Goal: Share content: Share content

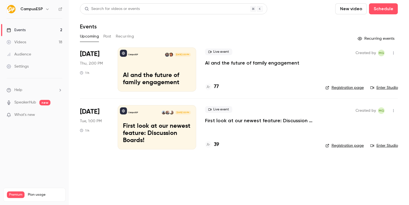
click at [45, 9] on icon "button" at bounding box center [47, 9] width 4 height 4
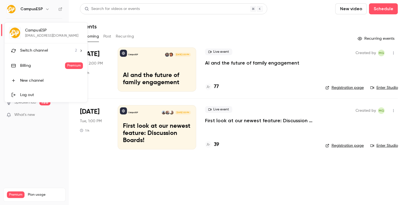
click at [80, 50] on icon at bounding box center [81, 51] width 4 height 4
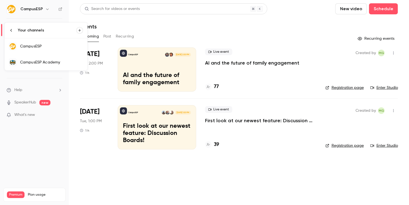
click at [45, 61] on div "CampusESP Academy" at bounding box center [51, 62] width 63 height 6
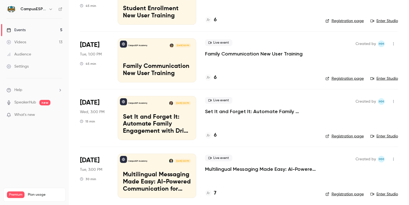
scroll to position [127, 0]
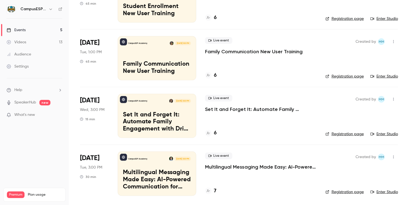
click at [161, 115] on p "Set It and Forget It: Automate Family Engagement with Drip Text Messages" at bounding box center [157, 121] width 68 height 21
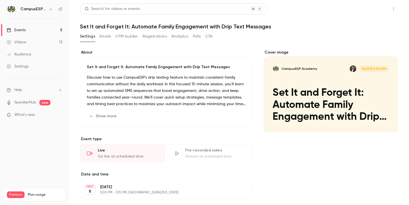
click at [369, 9] on button "Share" at bounding box center [374, 8] width 22 height 11
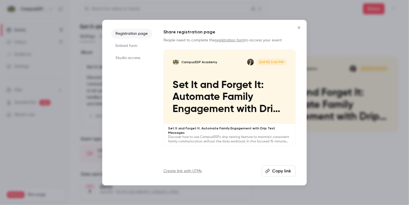
click at [285, 172] on button "Copy link" at bounding box center [279, 170] width 34 height 11
drag, startPoint x: 298, startPoint y: 27, endPoint x: 294, endPoint y: 22, distance: 6.5
click at [298, 28] on icon "Close" at bounding box center [299, 27] width 7 height 4
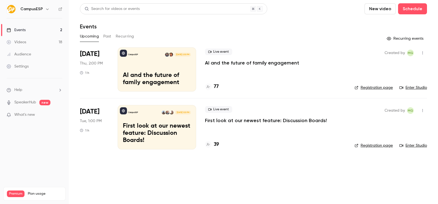
click at [46, 9] on icon "button" at bounding box center [47, 9] width 2 height 1
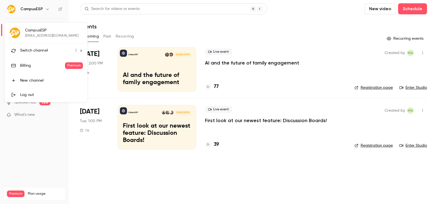
click at [69, 45] on li "Switch channel 2" at bounding box center [46, 50] width 83 height 15
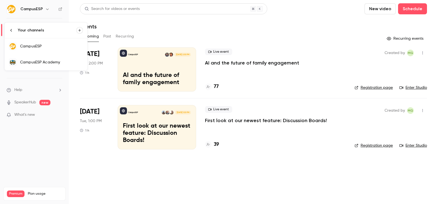
click at [72, 61] on div "CampusESP Academy" at bounding box center [51, 62] width 63 height 6
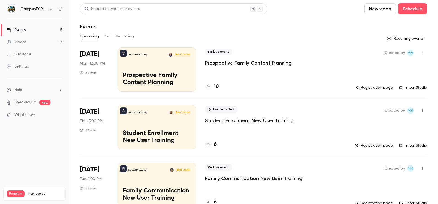
click at [171, 67] on div "CampusESP Academy Sep 15, 12:00 PM Prospective Family Content Planning" at bounding box center [157, 69] width 79 height 44
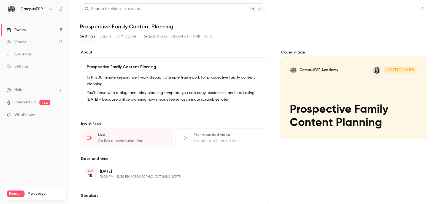
click at [395, 10] on button "Share" at bounding box center [403, 8] width 22 height 11
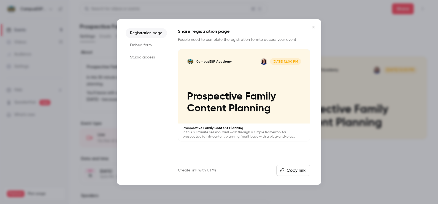
drag, startPoint x: 297, startPoint y: 169, endPoint x: 297, endPoint y: 43, distance: 126.2
click at [297, 169] on button "Copy link" at bounding box center [293, 170] width 34 height 11
drag, startPoint x: 313, startPoint y: 27, endPoint x: 37, endPoint y: 71, distance: 279.1
click at [313, 27] on icon "Close" at bounding box center [313, 27] width 2 height 2
